Goal: Navigation & Orientation: Find specific page/section

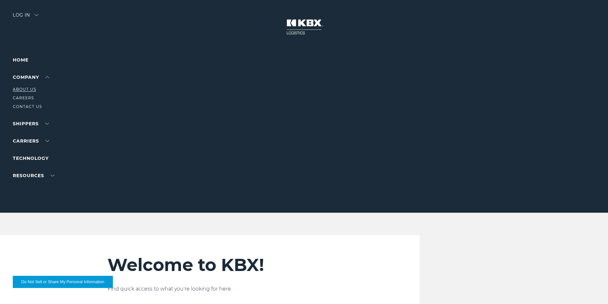
click at [24, 90] on link "About Us" at bounding box center [24, 89] width 23 height 5
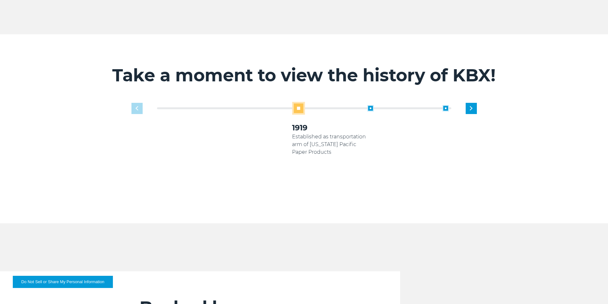
scroll to position [416, 0]
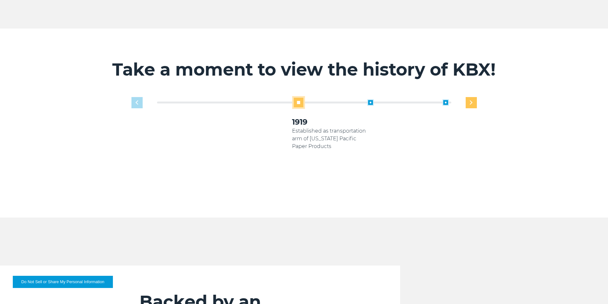
click at [470, 100] on img "Next slide" at bounding box center [471, 102] width 3 height 4
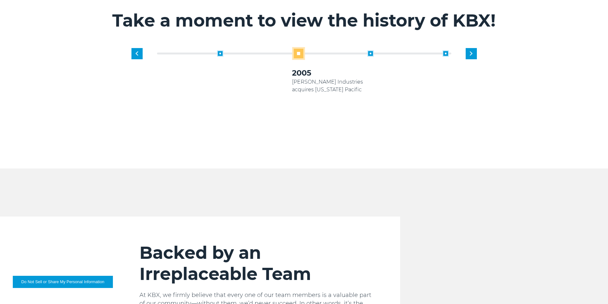
scroll to position [415, 0]
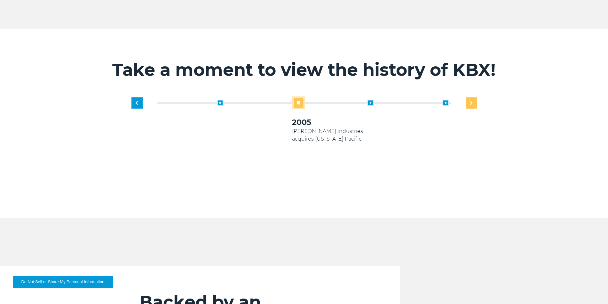
click at [470, 101] on img "Next slide" at bounding box center [471, 103] width 3 height 4
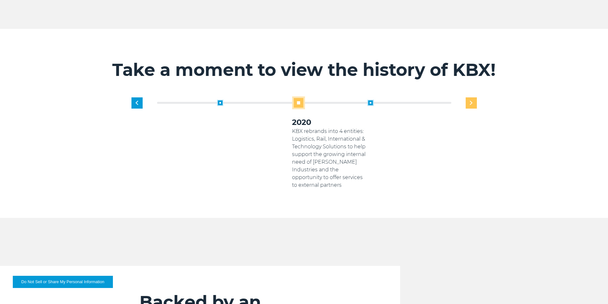
click at [470, 101] on img "Next slide" at bounding box center [471, 103] width 3 height 4
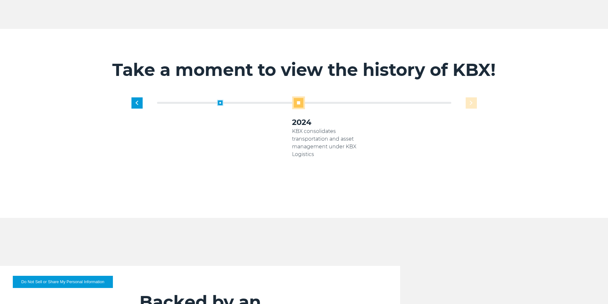
click at [470, 96] on div "1919 Established as transportation arm of [US_STATE] Pacific Paper Products 200…" at bounding box center [329, 142] width 301 height 92
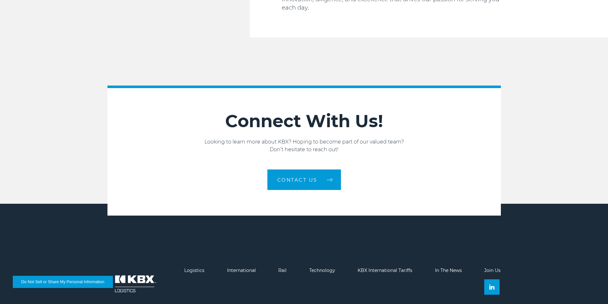
scroll to position [1080, 0]
